Goal: Find specific fact: Find specific fact

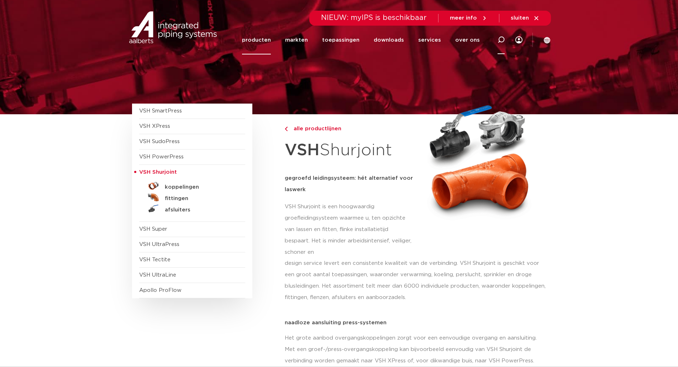
click at [500, 38] on icon at bounding box center [501, 40] width 9 height 9
paste input "1C3072525001"
type input "1C3072525001"
click button "Zoeken" at bounding box center [0, 0] width 0 height 0
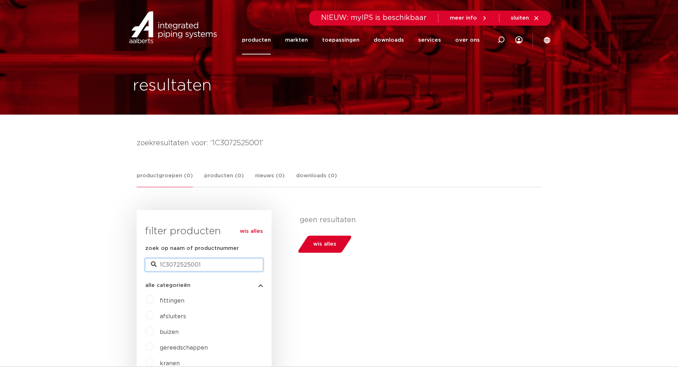
click at [206, 267] on input "1C3072525001" at bounding box center [204, 265] width 118 height 13
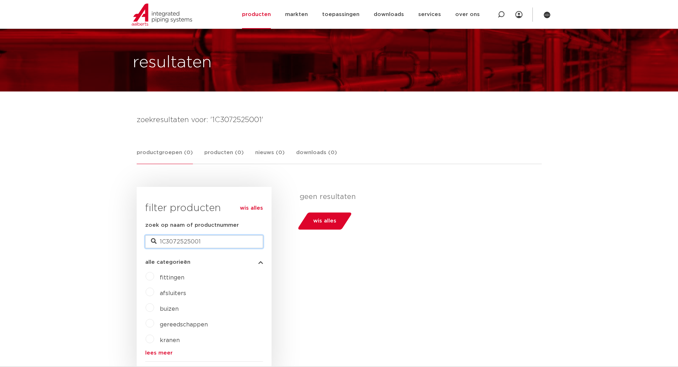
scroll to position [36, 0]
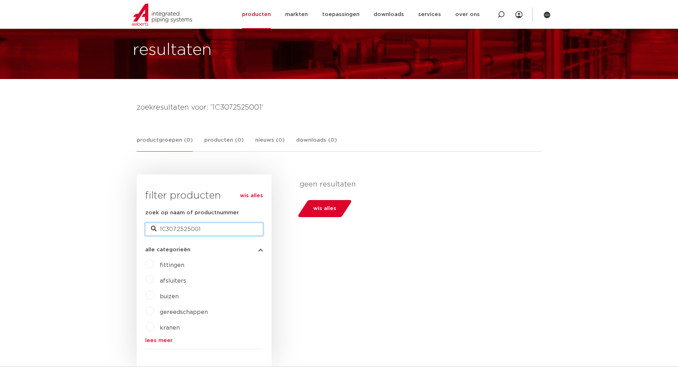
click at [182, 231] on input "1C3072525001" at bounding box center [204, 229] width 118 height 13
type input "1C3072020001"
click at [193, 229] on input "1C3072020001" at bounding box center [204, 229] width 118 height 13
type input "1C307202001"
click at [216, 231] on input "1C307202001" at bounding box center [204, 229] width 118 height 13
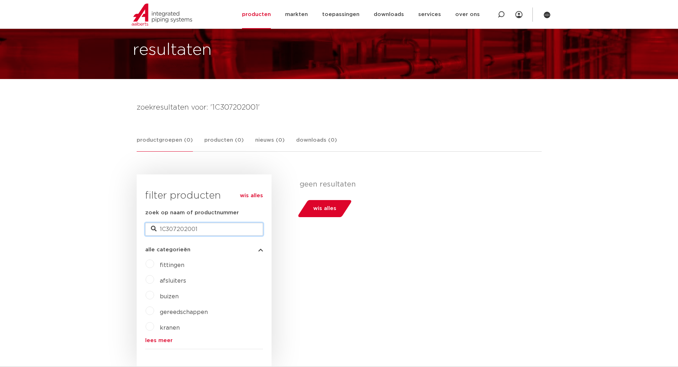
drag, startPoint x: 212, startPoint y: 228, endPoint x: 95, endPoint y: 220, distance: 117.1
click at [95, 220] on body "Zoeken NIEUW: myIPS is beschikbaar meer info sluiten producten markten toepassi…" at bounding box center [339, 372] width 678 height 817
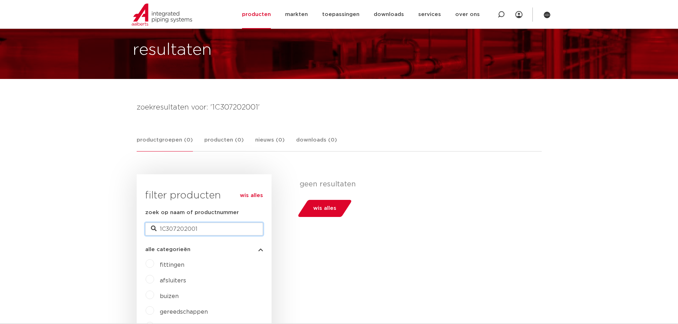
drag, startPoint x: 205, startPoint y: 229, endPoint x: 176, endPoint y: 229, distance: 29.2
click at [176, 193] on input "1C307202001" at bounding box center [204, 229] width 118 height 13
type input "1C307"
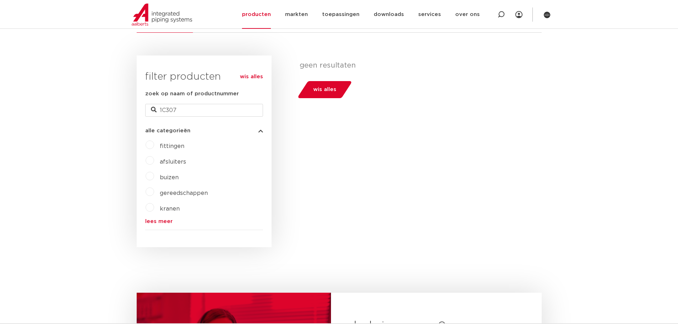
scroll to position [142, 0]
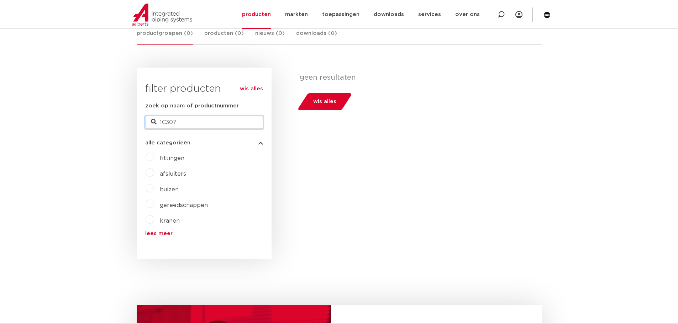
drag, startPoint x: 185, startPoint y: 121, endPoint x: 135, endPoint y: 119, distance: 50.3
click at [135, 119] on div "zoekresultaten voor: '1C307' productgroepen (0) producten (0) nieuws (0) downlo…" at bounding box center [339, 212] width 417 height 435
type input "C307"
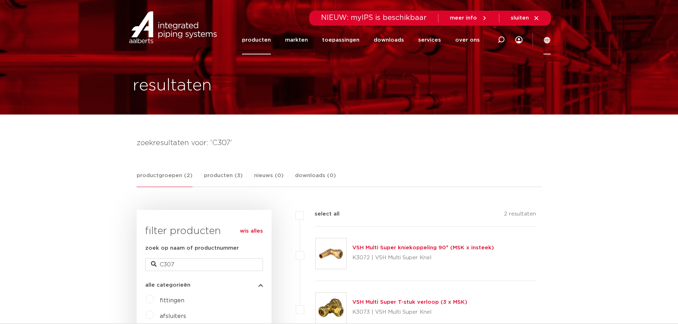
click at [549, 43] on icon at bounding box center [547, 40] width 7 height 7
